Goal: Transaction & Acquisition: Obtain resource

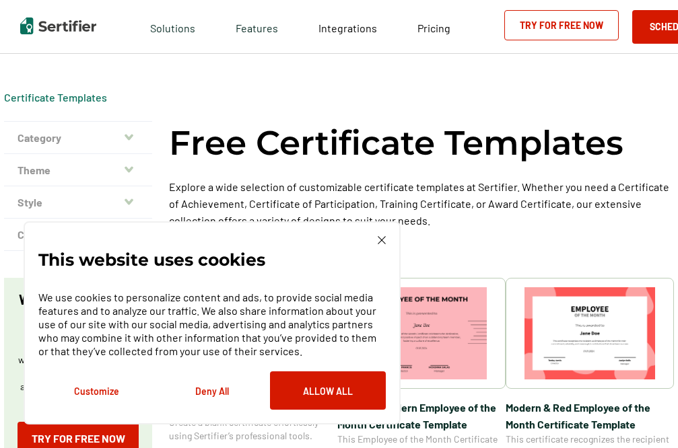
scroll to position [356, 0]
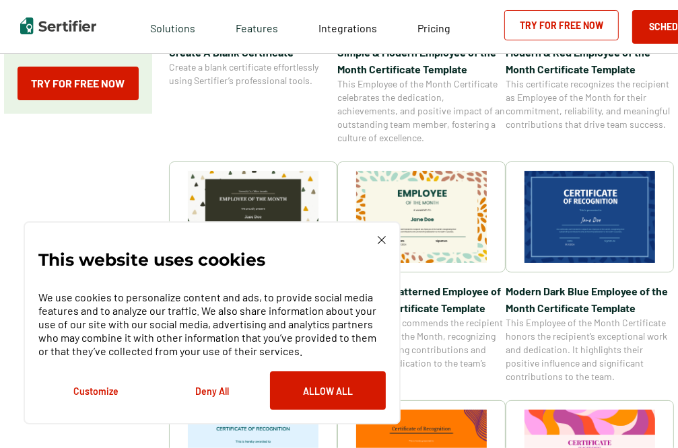
click at [382, 234] on div "This website uses cookies We use cookies to personalize content and ads, to pro…" at bounding box center [212, 323] width 377 height 203
click at [380, 240] on img at bounding box center [382, 240] width 8 height 8
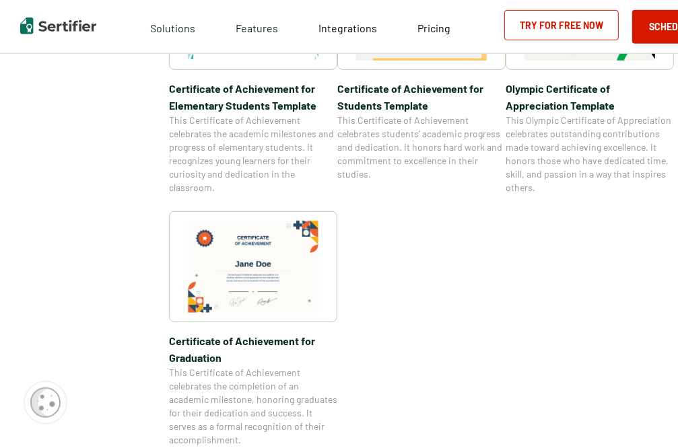
scroll to position [1209, 0]
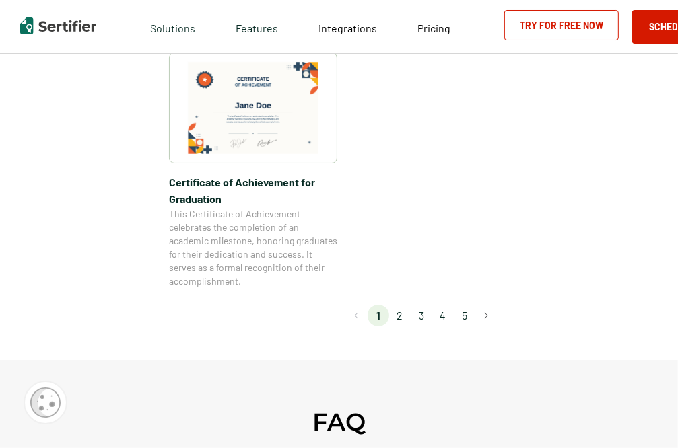
click at [405, 316] on li "2" at bounding box center [400, 316] width 22 height 22
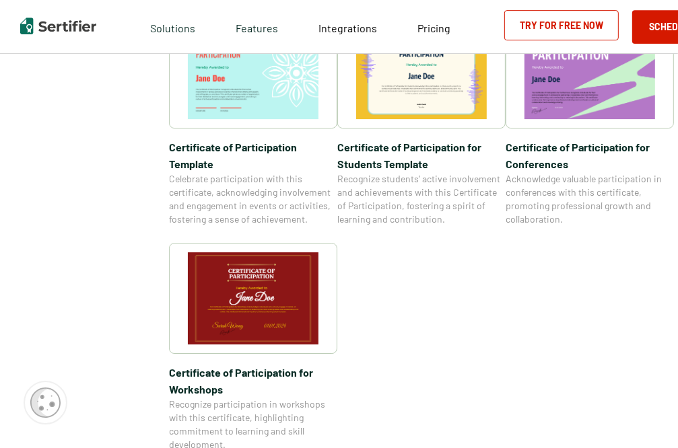
scroll to position [1067, 0]
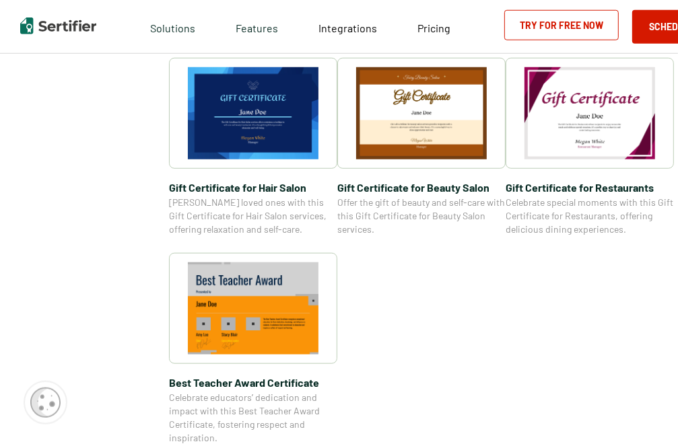
scroll to position [995, 0]
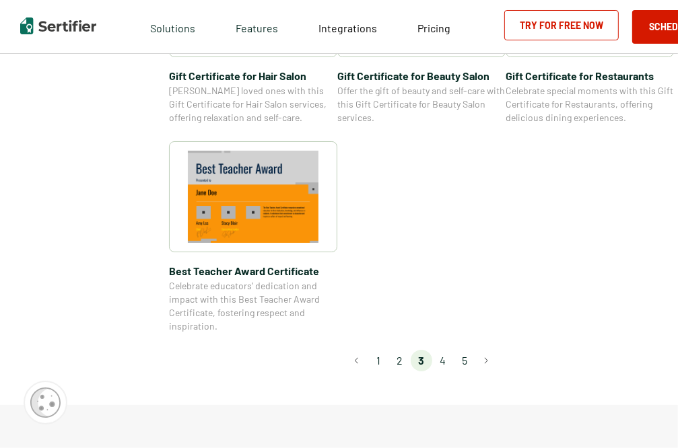
click at [449, 361] on li "4" at bounding box center [443, 361] width 22 height 22
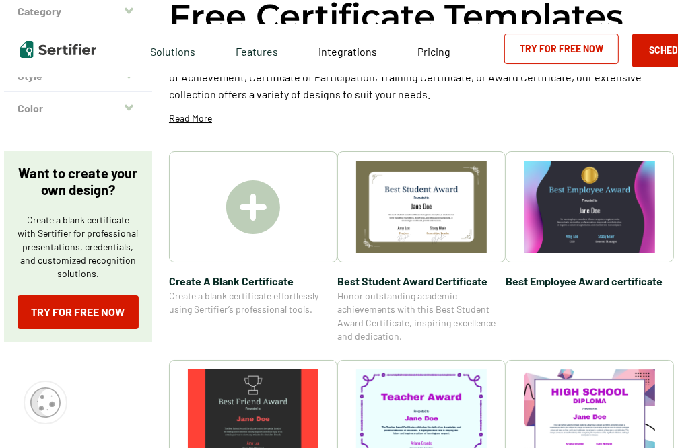
scroll to position [284, 0]
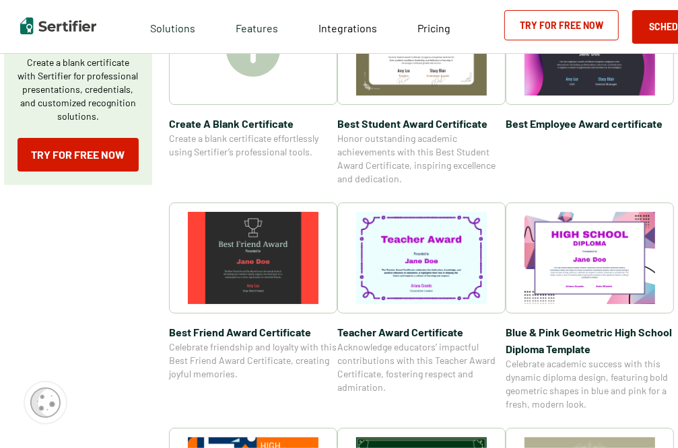
click at [424, 267] on img at bounding box center [421, 258] width 131 height 92
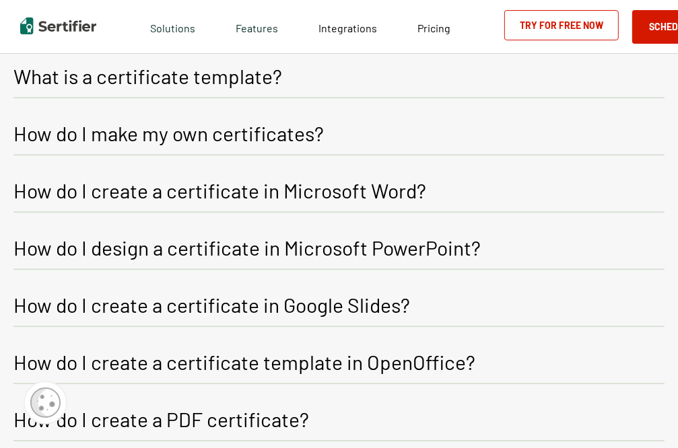
scroll to position [782, 0]
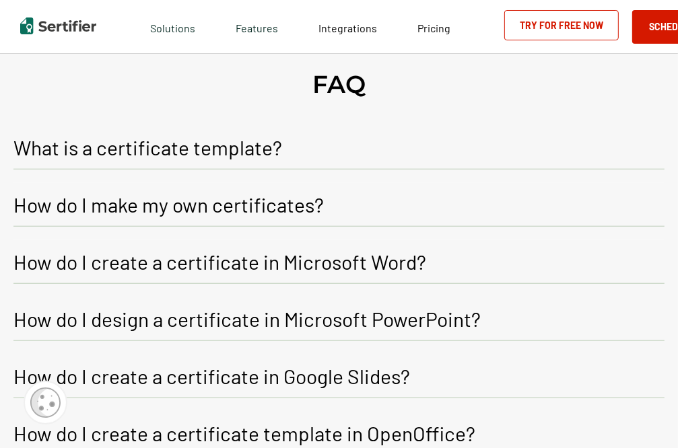
click at [341, 202] on button "How do I make my own certificates?" at bounding box center [338, 205] width 651 height 44
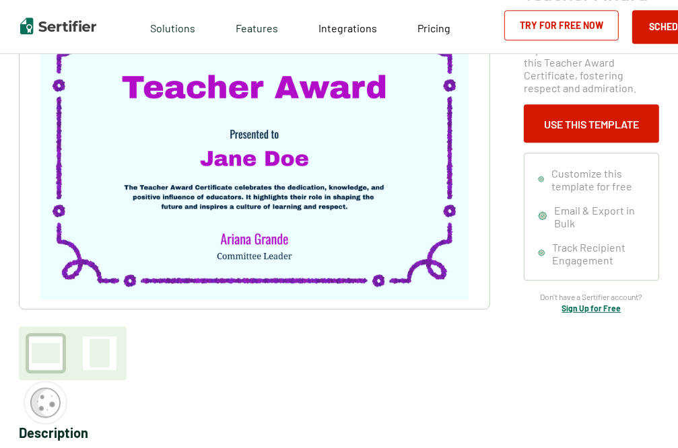
scroll to position [0, 0]
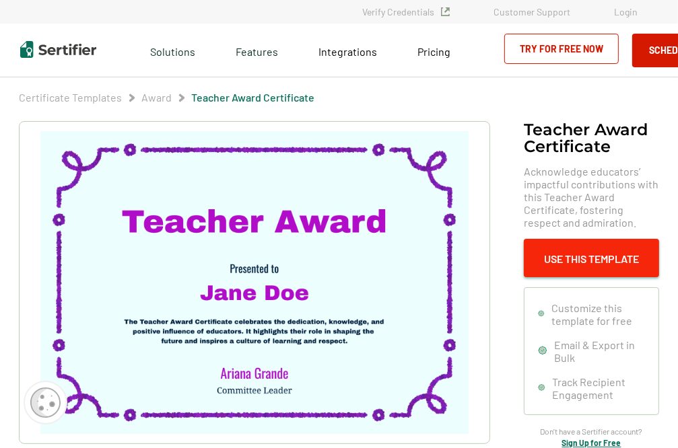
click at [593, 255] on button "Use This Template" at bounding box center [591, 258] width 135 height 38
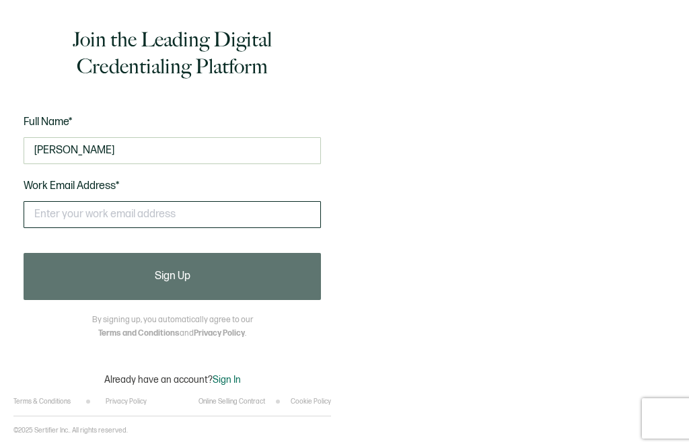
type input "Susan Brock"
click at [72, 212] on input "text" at bounding box center [173, 214] width 298 height 27
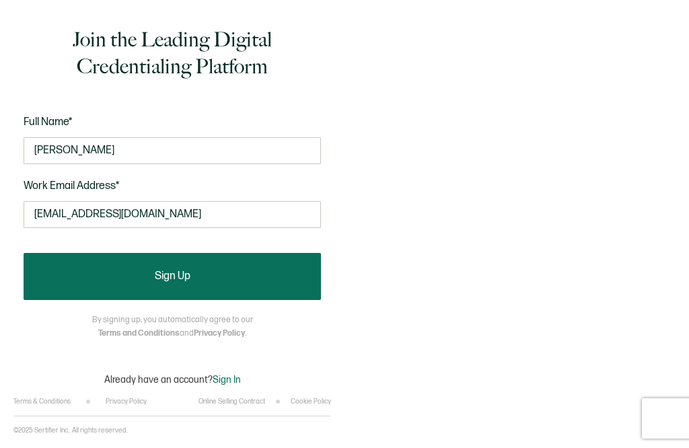
type input "svbrock17@gmail.com"
click at [201, 283] on button "Sign Up" at bounding box center [173, 276] width 298 height 47
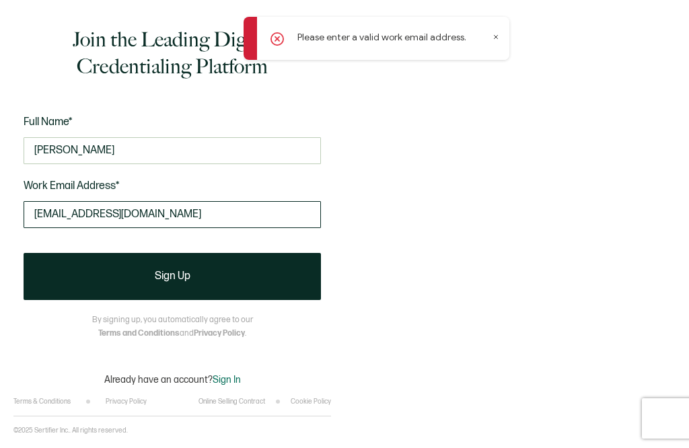
click at [183, 213] on input "svbrock17@gmail.com" at bounding box center [173, 214] width 298 height 27
